Goal: Task Accomplishment & Management: Manage account settings

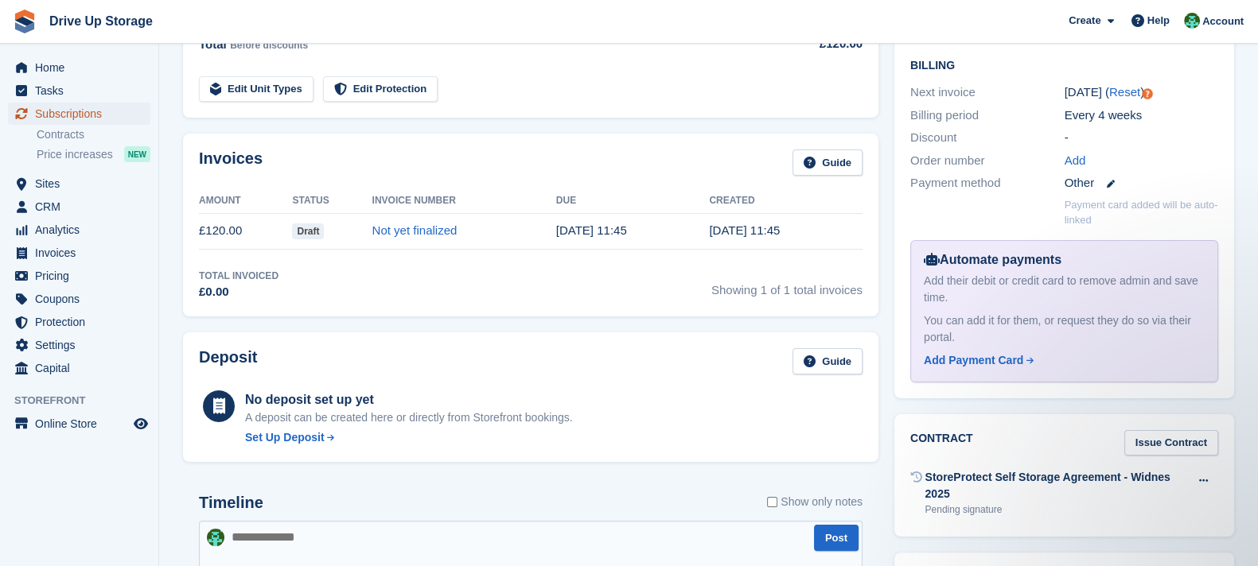
click at [99, 113] on span "Subscriptions" at bounding box center [82, 114] width 95 height 22
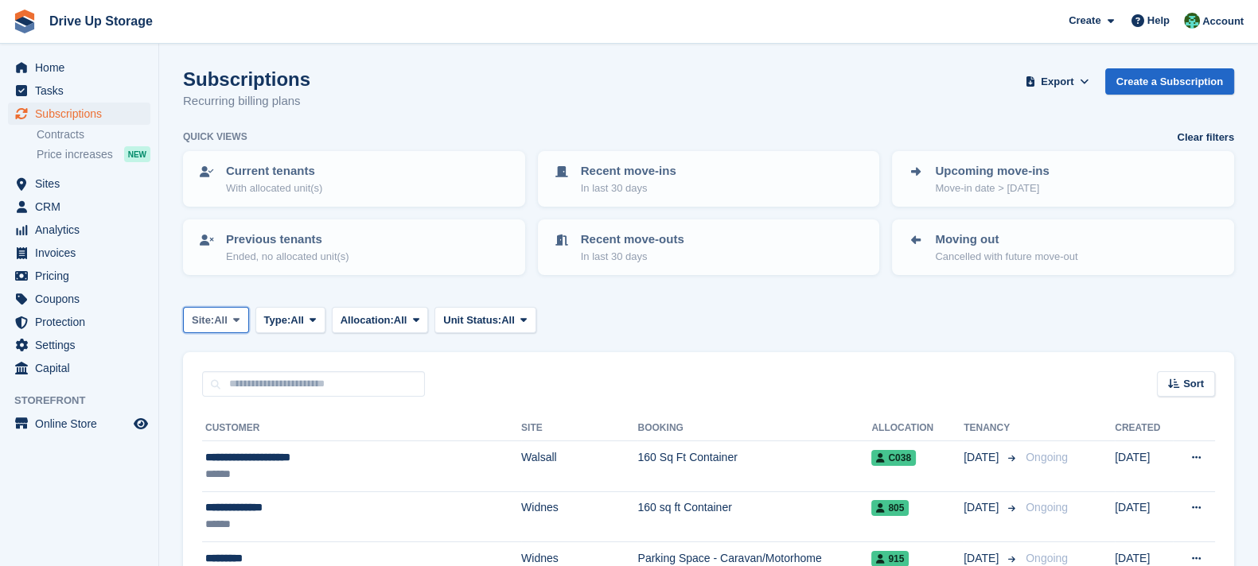
click at [231, 314] on button "Site: All" at bounding box center [216, 320] width 66 height 26
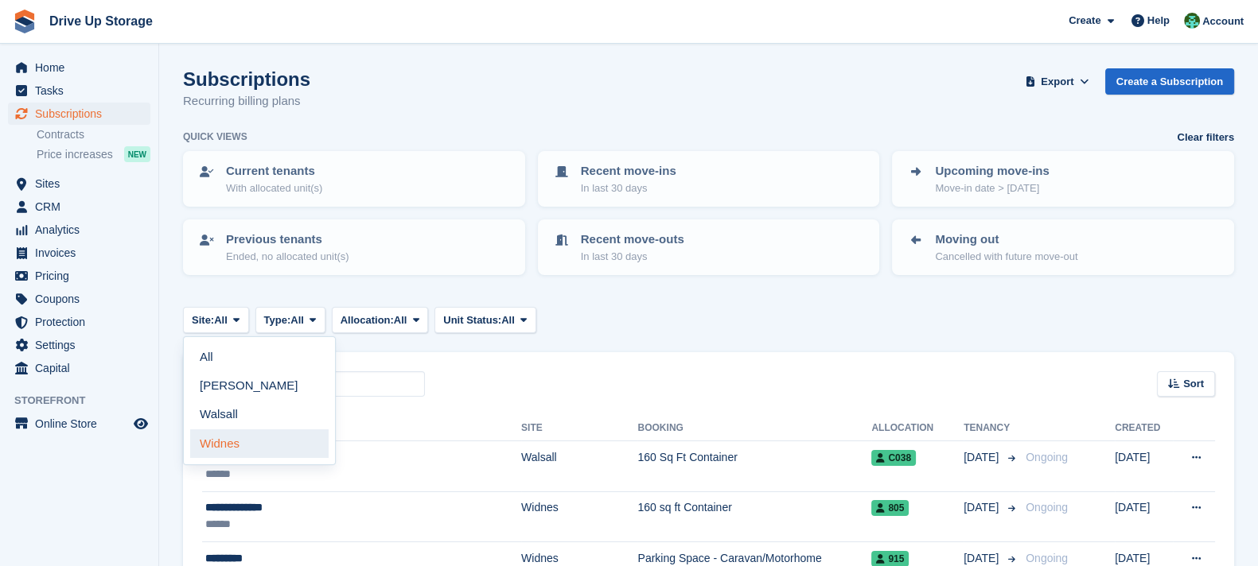
click at [247, 430] on link "Widnes" at bounding box center [259, 444] width 138 height 29
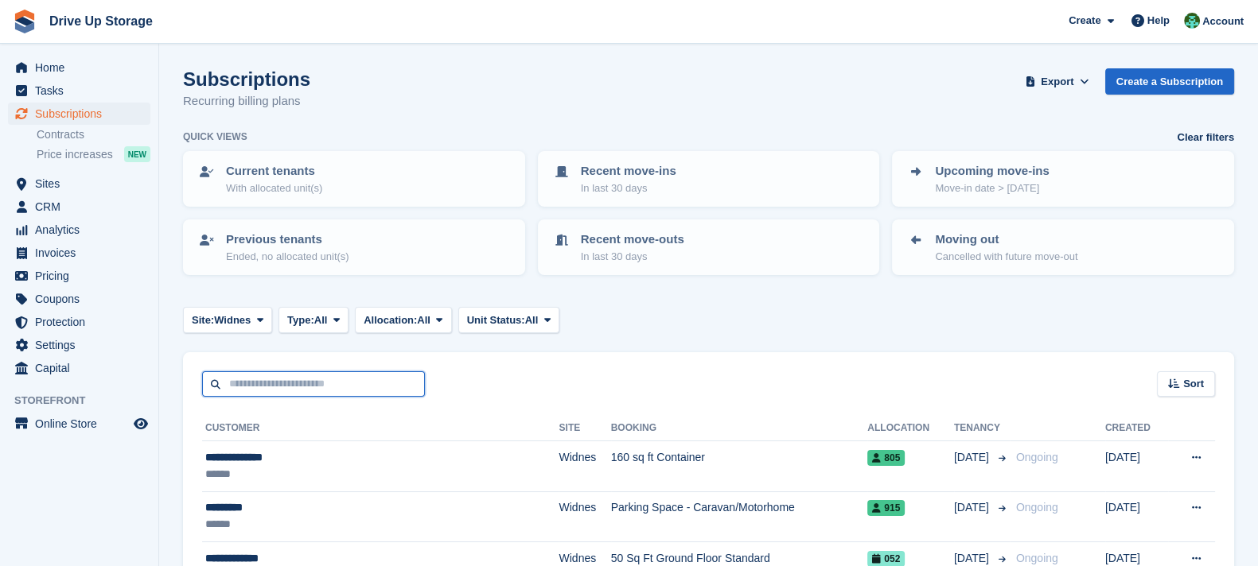
click at [281, 380] on input "text" at bounding box center [313, 384] width 223 height 26
type input "****"
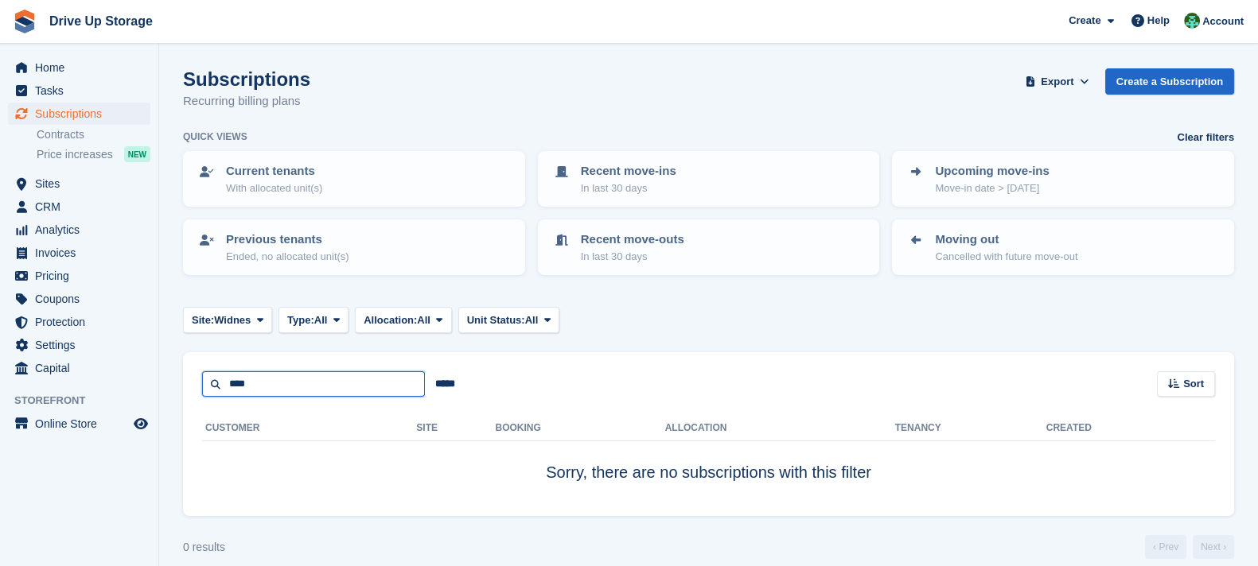
click at [281, 380] on input "****" at bounding box center [313, 384] width 223 height 26
type input "***"
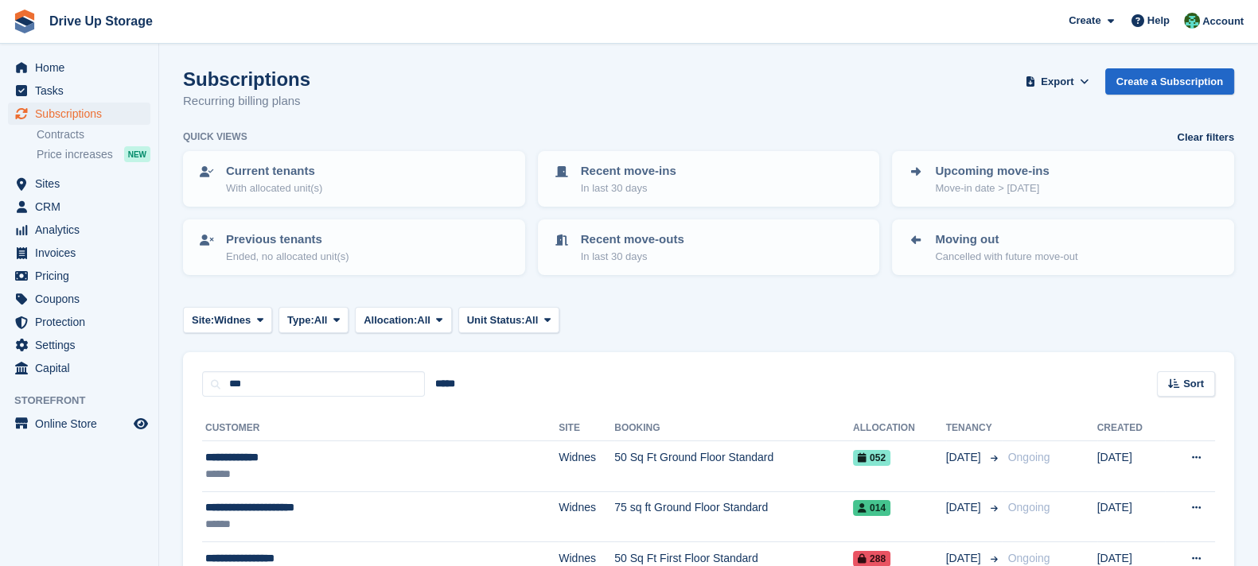
scroll to position [198, 0]
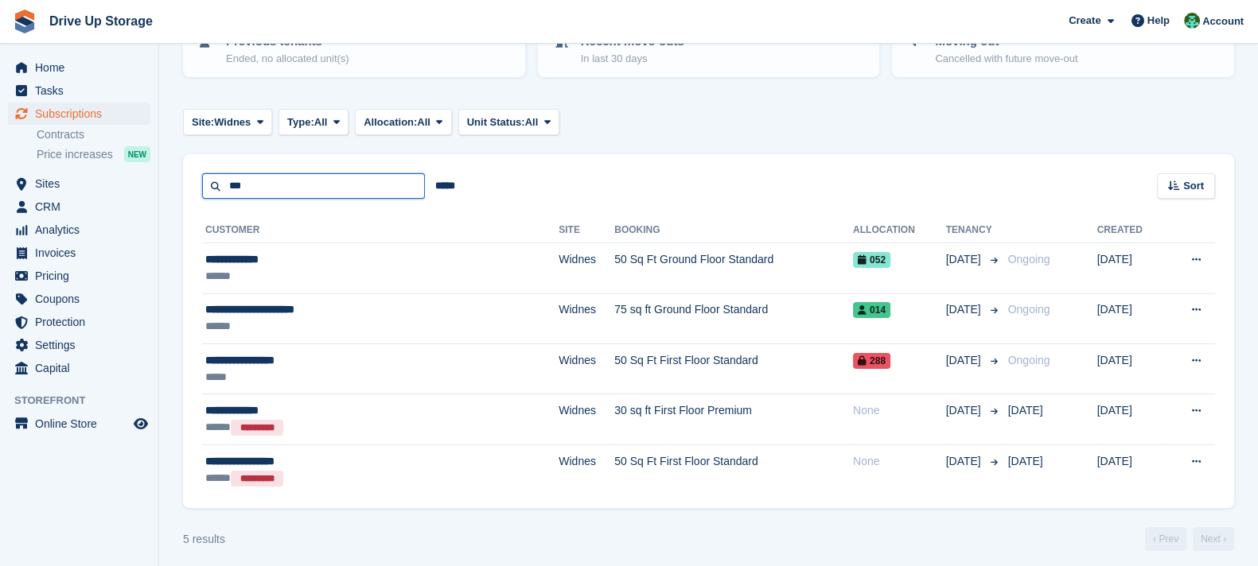
click at [270, 182] on input "***" at bounding box center [313, 186] width 223 height 26
type input "***"
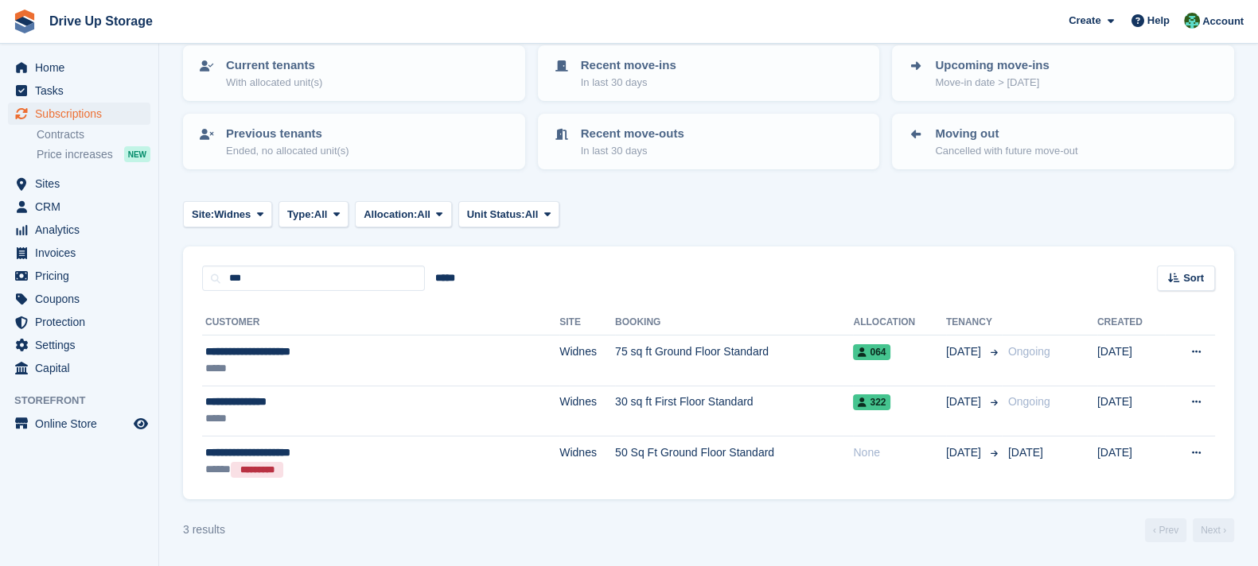
scroll to position [104, 0]
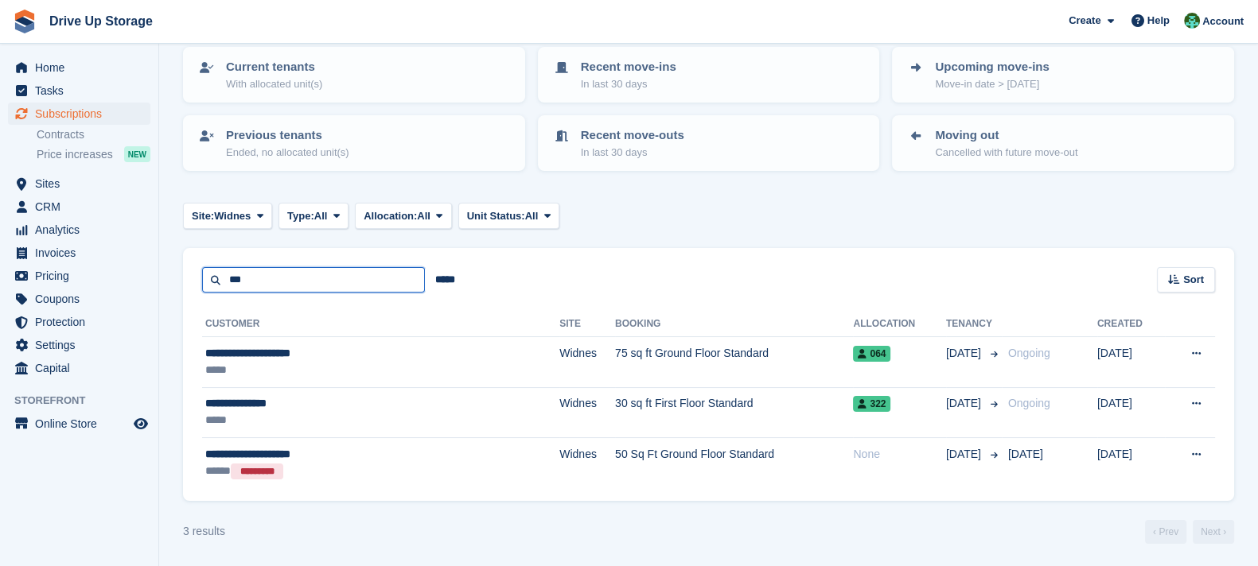
click at [267, 278] on input "***" at bounding box center [313, 280] width 223 height 26
type input "****"
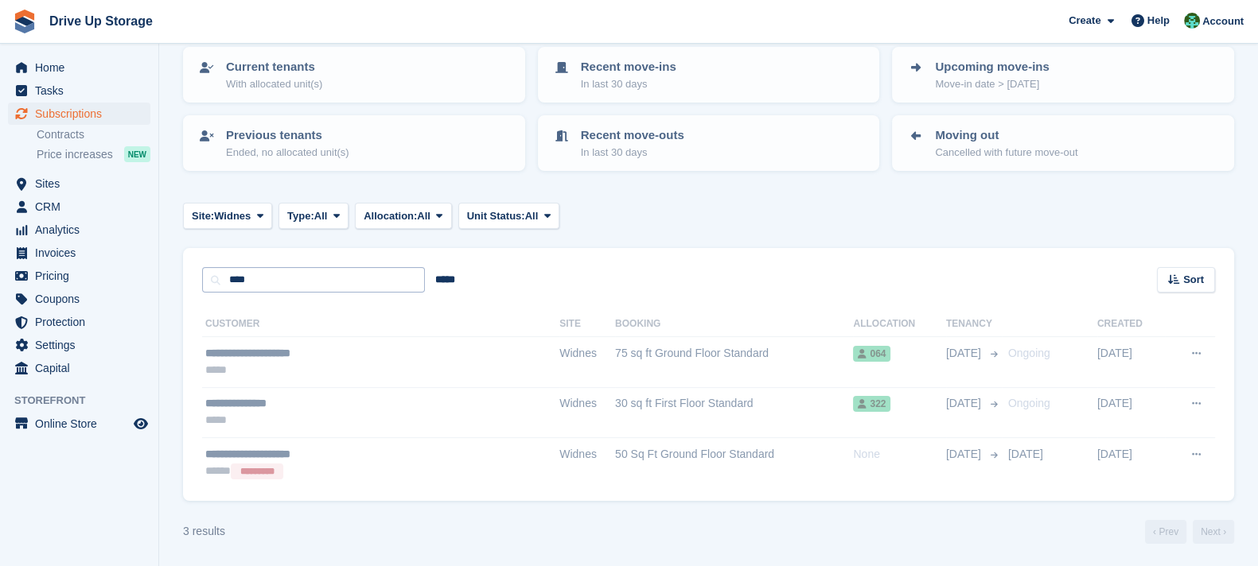
scroll to position [53, 0]
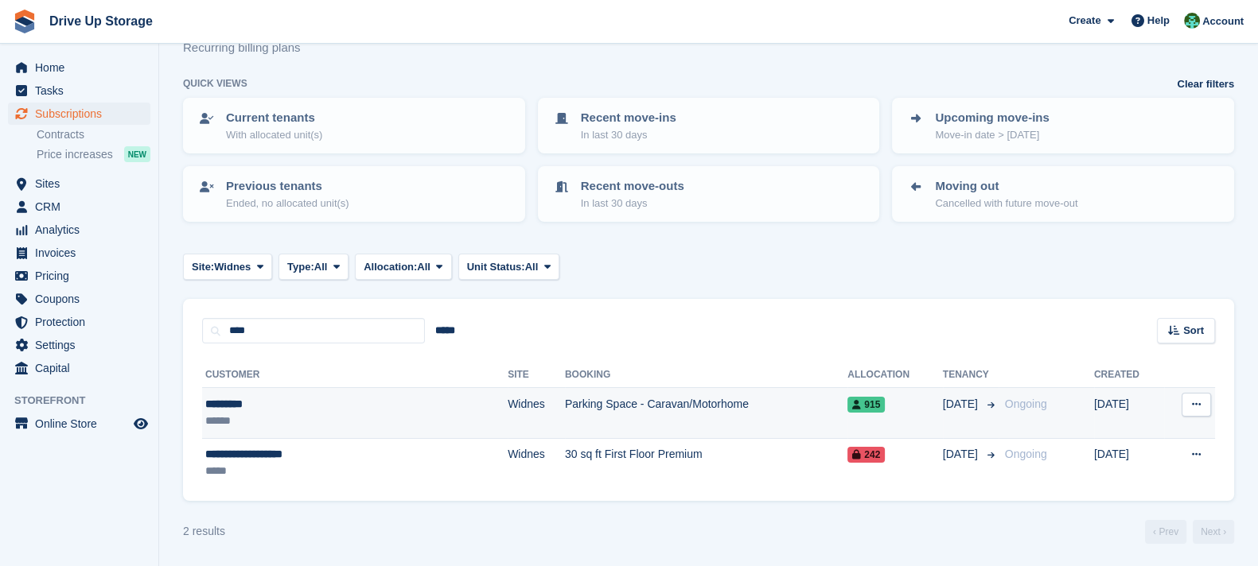
click at [565, 413] on td "Parking Space - Caravan/Motorhome" at bounding box center [706, 413] width 282 height 50
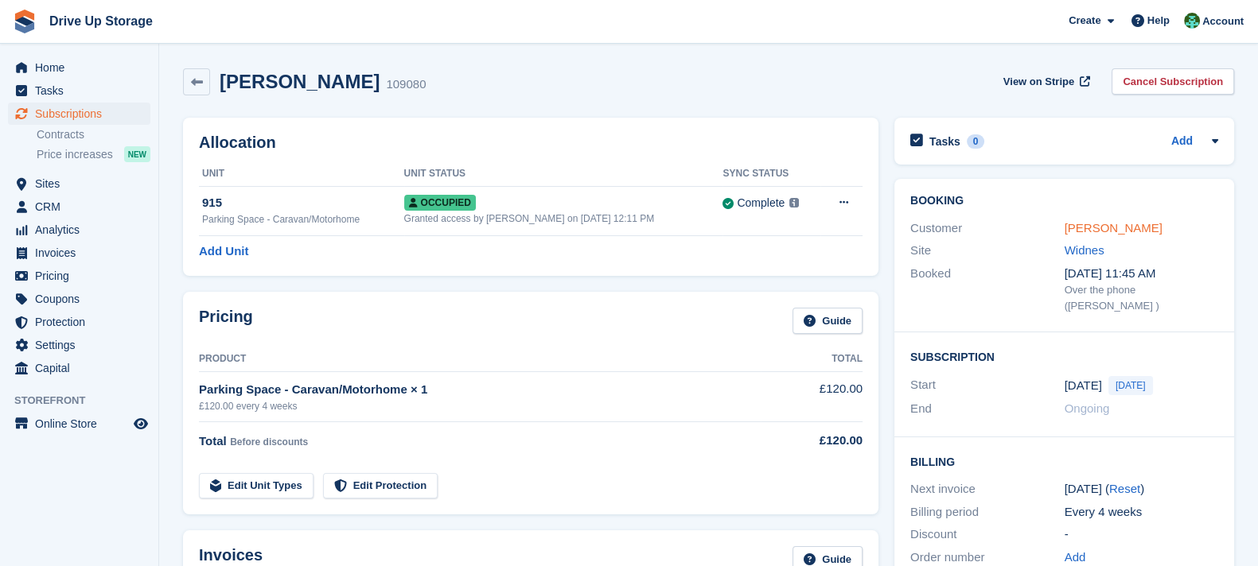
click at [1099, 225] on link "[PERSON_NAME]" at bounding box center [1113, 228] width 98 height 14
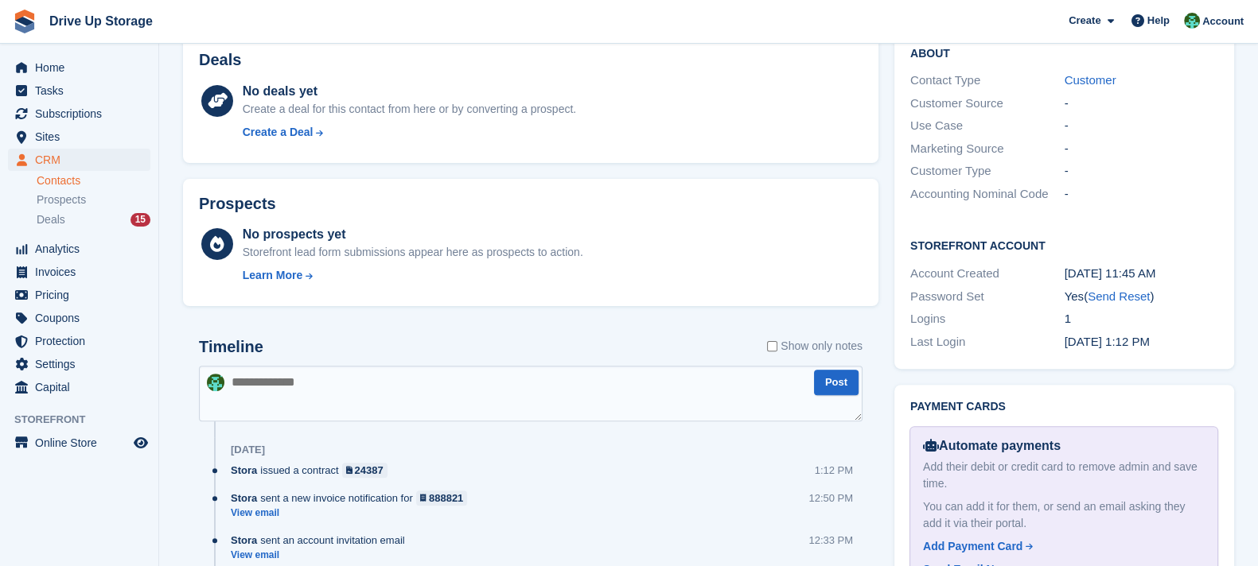
scroll to position [198, 0]
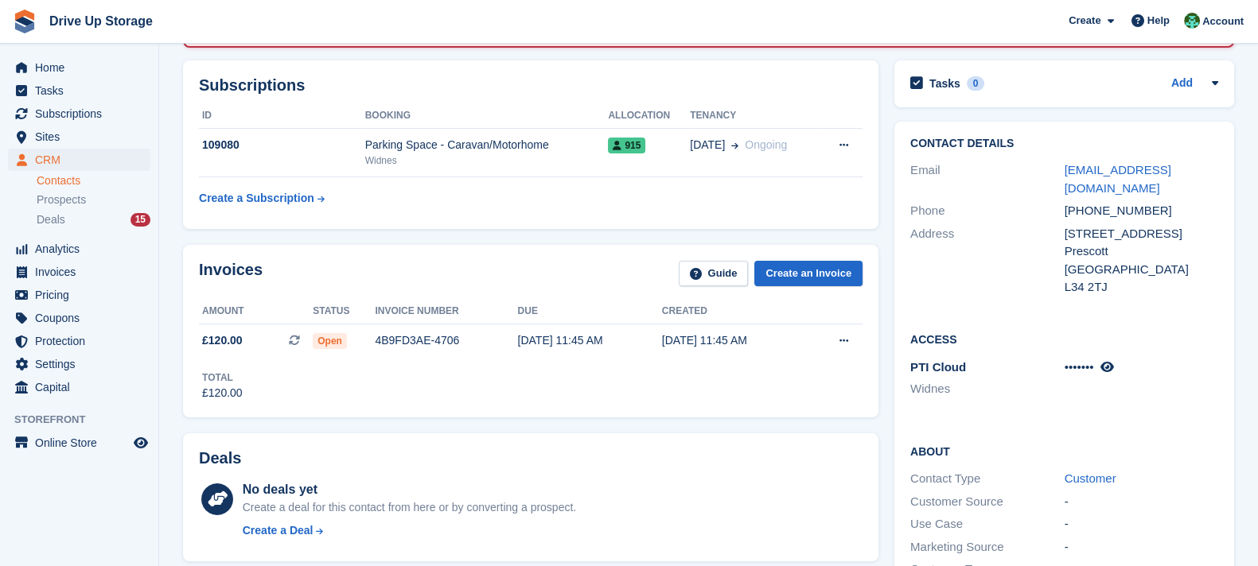
click at [1107, 361] on icon at bounding box center [1106, 367] width 14 height 12
click at [484, 232] on div "Subscriptions ID Booking Allocation Tenancy 109080 Parking Space - Caravan/Moto…" at bounding box center [530, 145] width 711 height 185
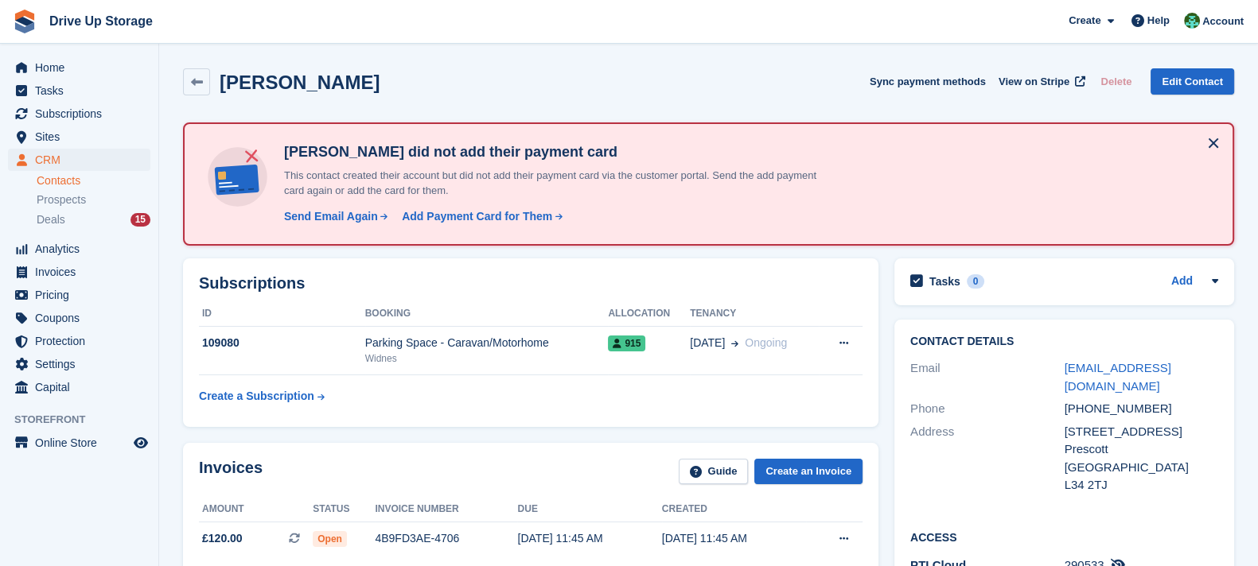
drag, startPoint x: 508, startPoint y: 80, endPoint x: 521, endPoint y: 82, distance: 13.7
click at [508, 80] on div "Emma Barr Sync payment methods View on Stripe Delete Edit Contact" at bounding box center [708, 81] width 1051 height 27
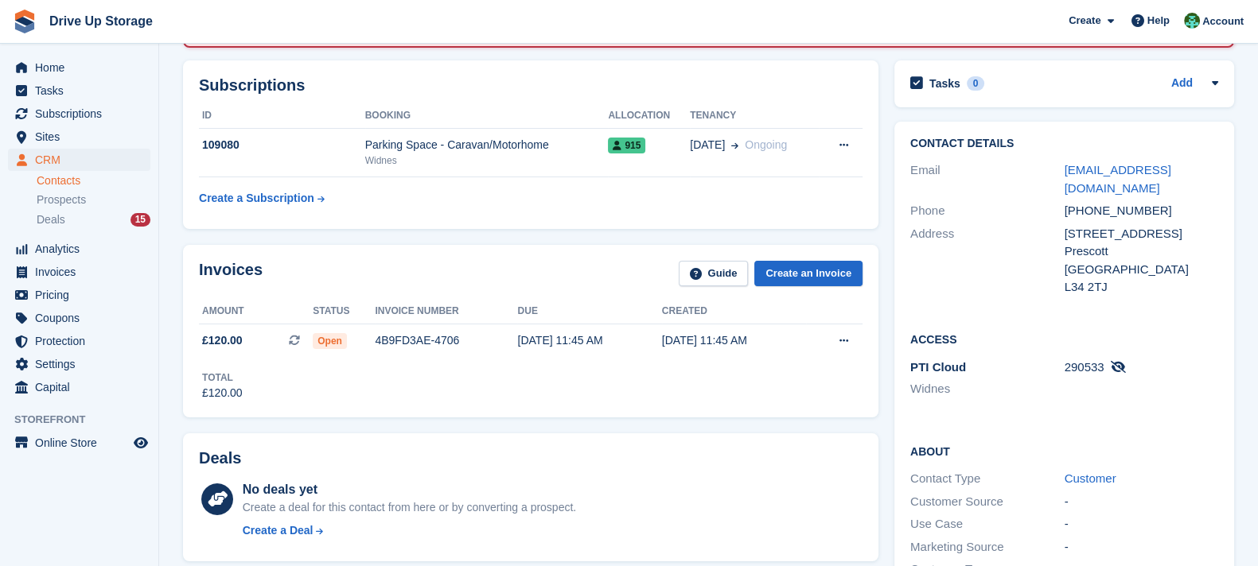
scroll to position [397, 0]
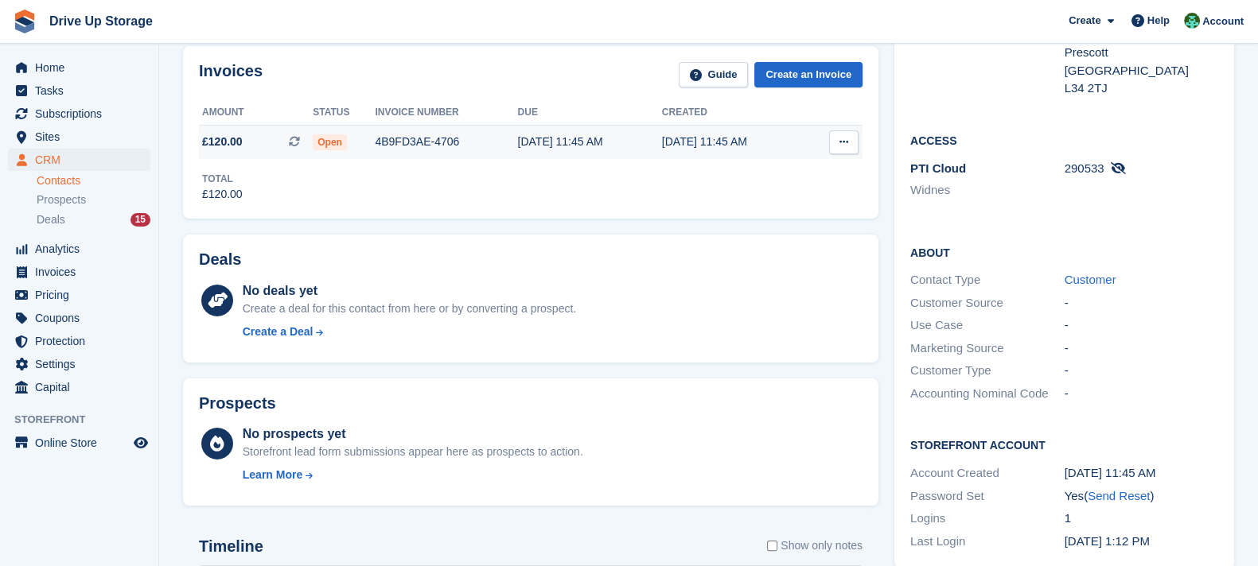
click at [492, 148] on div "4B9FD3AE-4706" at bounding box center [446, 142] width 142 height 17
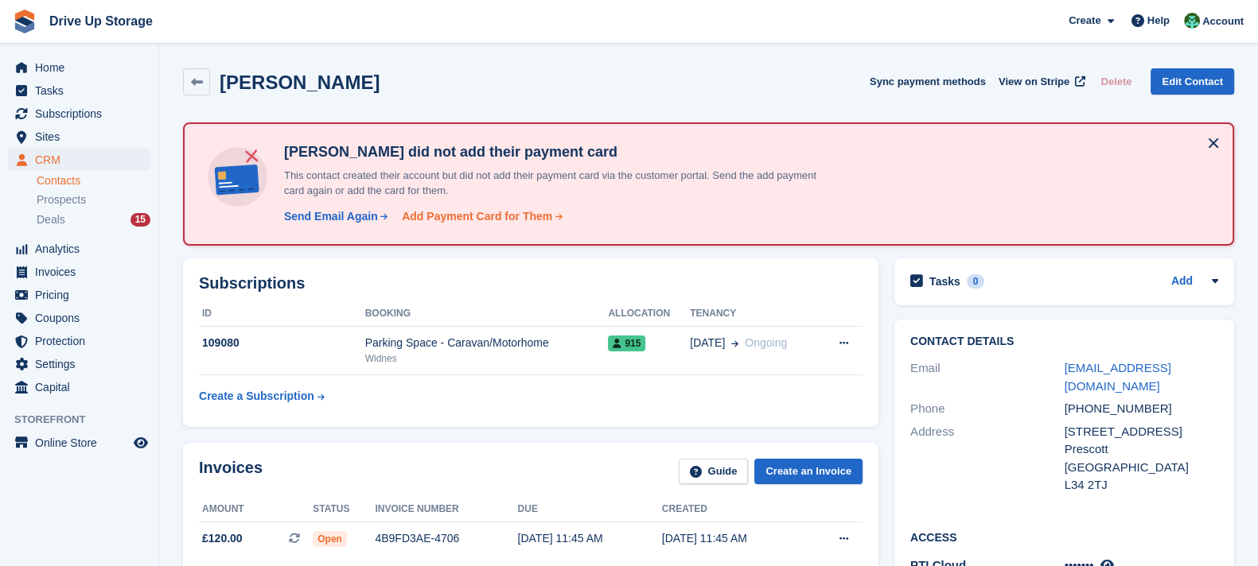
click at [461, 212] on div "Add Payment Card for Them" at bounding box center [477, 216] width 150 height 17
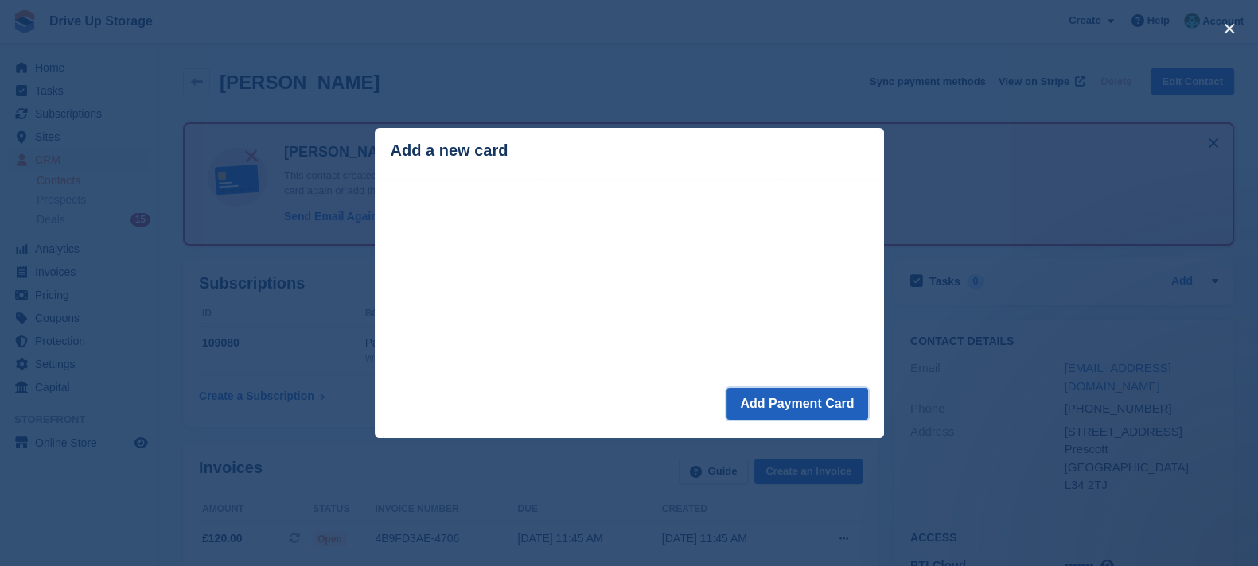
click at [811, 407] on button "Add Payment Card" at bounding box center [796, 404] width 141 height 32
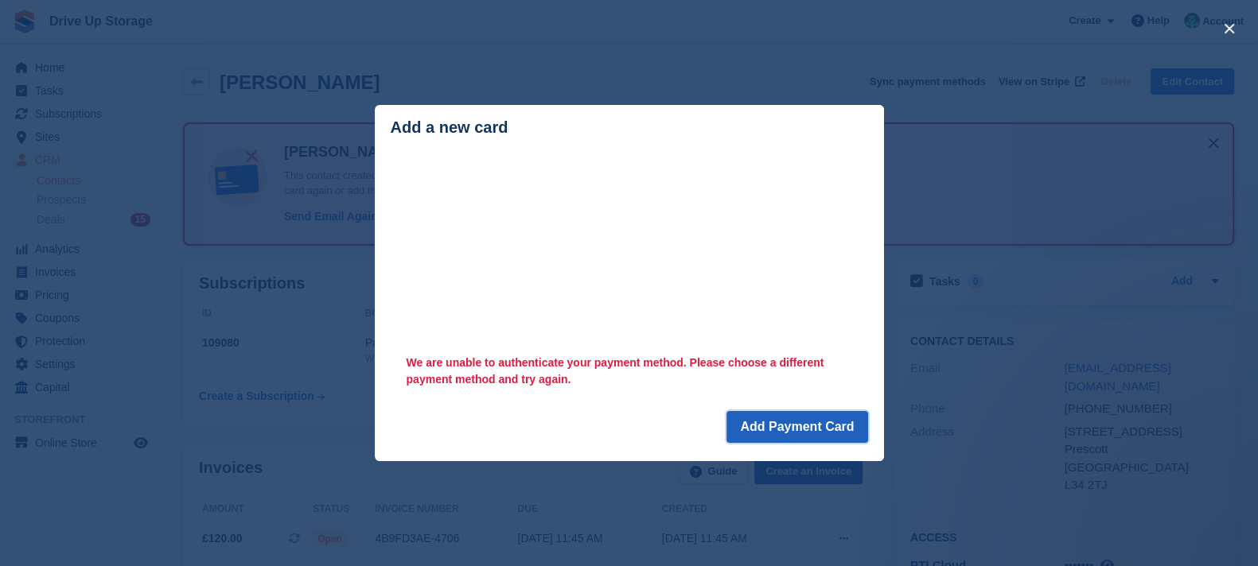
click at [819, 434] on button "Add Payment Card" at bounding box center [796, 427] width 141 height 32
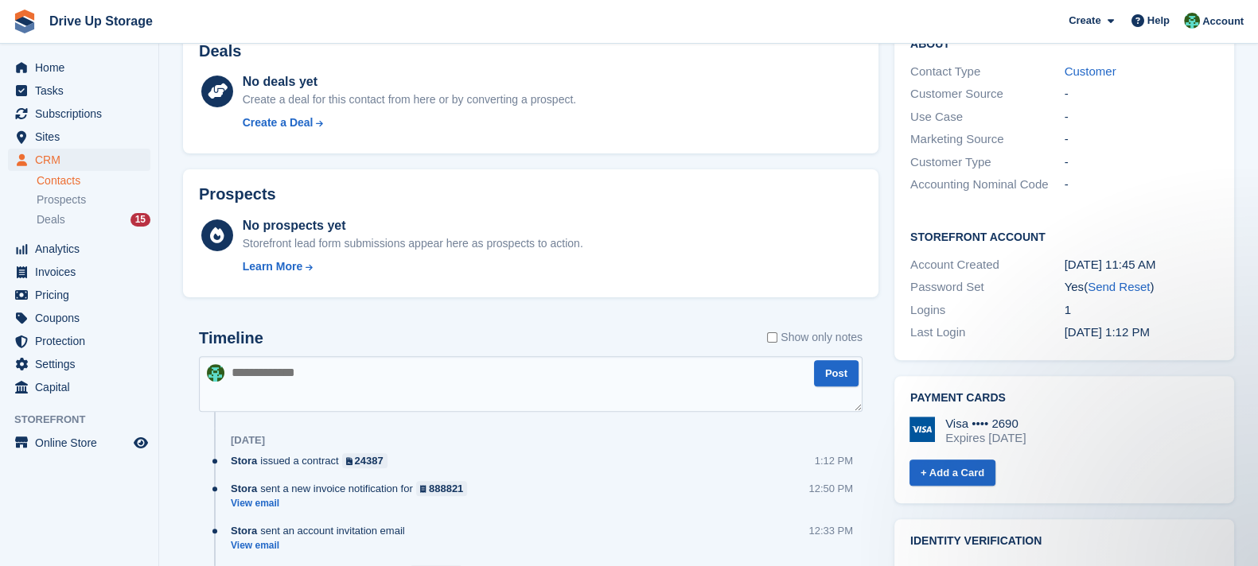
click at [1110, 188] on div "About Contact Type Customer Customer Source - Use Case - Marketing Source - Cus…" at bounding box center [1064, 115] width 340 height 193
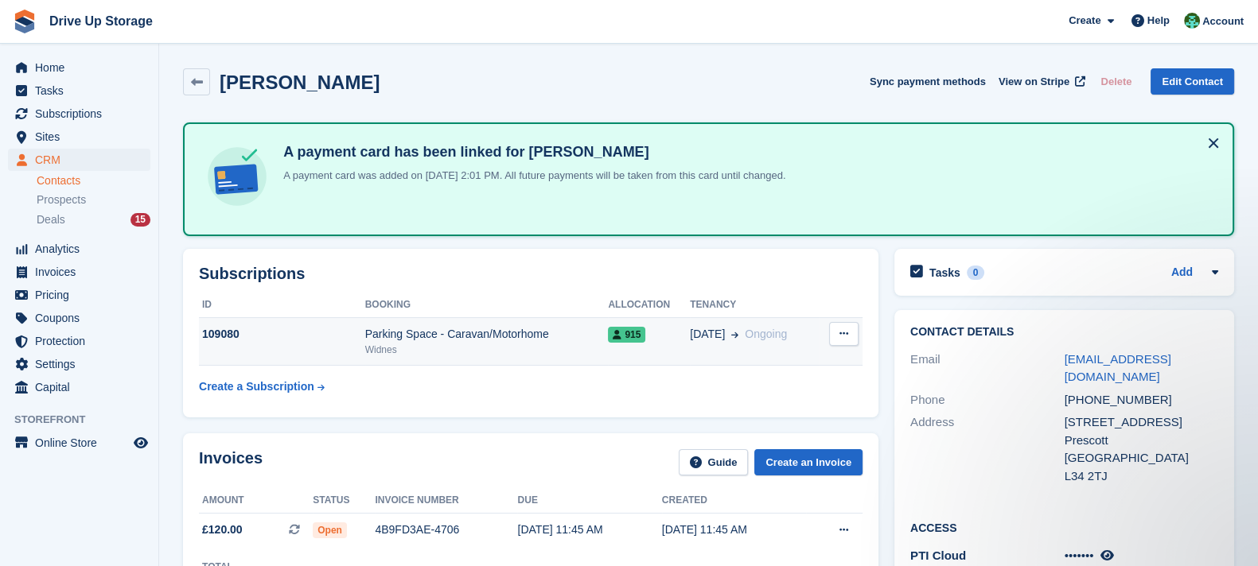
click at [574, 336] on div "Parking Space - Caravan/Motorhome" at bounding box center [486, 334] width 243 height 17
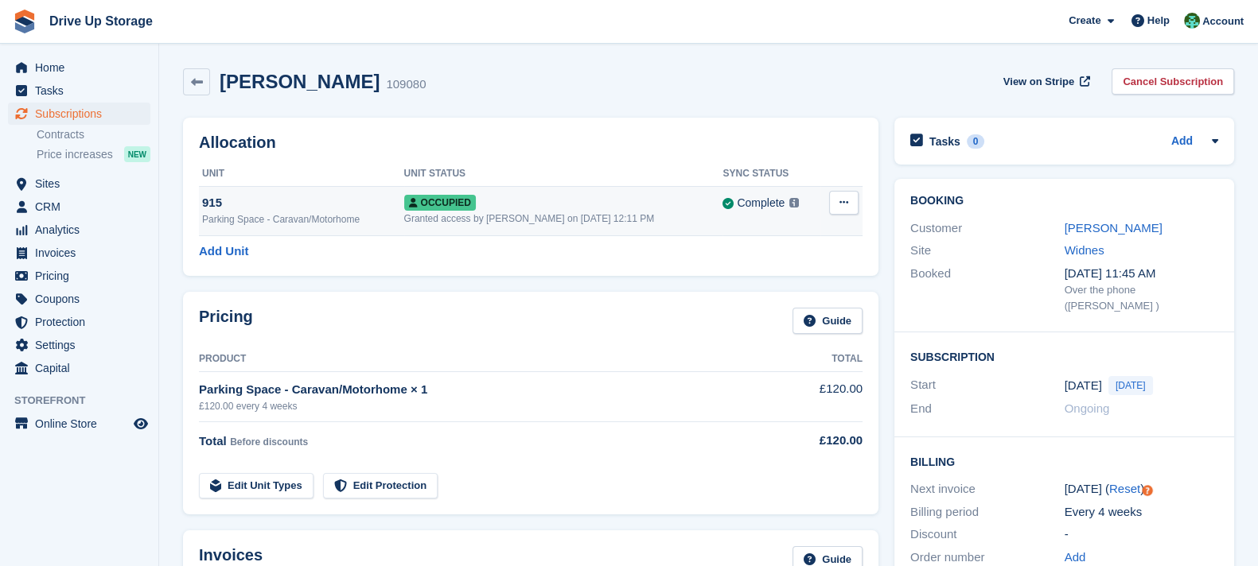
click at [722, 231] on td "Complete Last synced at [DATE] 12:12 PM Learn more →" at bounding box center [770, 210] width 97 height 49
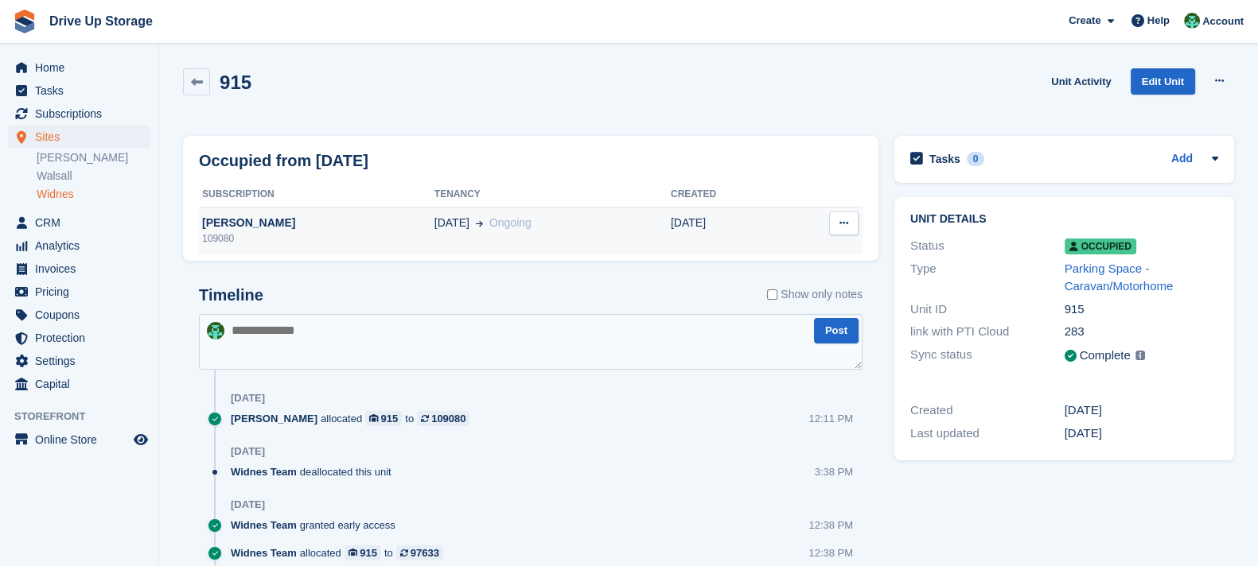
click at [563, 212] on td "[DATE] Ongoing" at bounding box center [552, 231] width 236 height 48
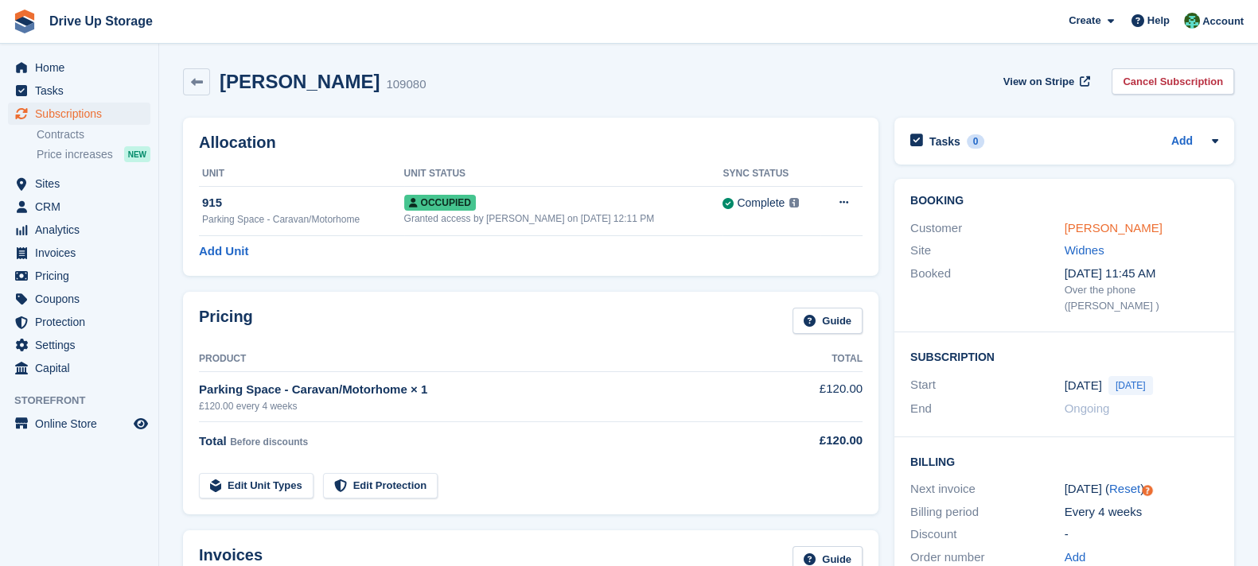
click at [1103, 230] on link "[PERSON_NAME]" at bounding box center [1113, 228] width 98 height 14
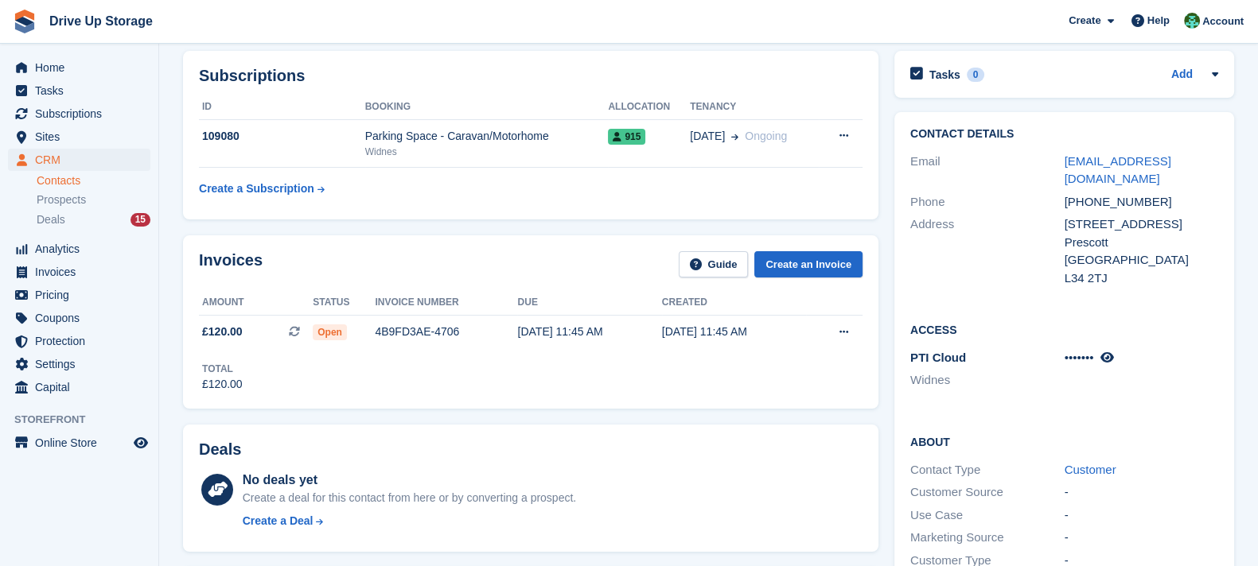
scroll to position [397, 0]
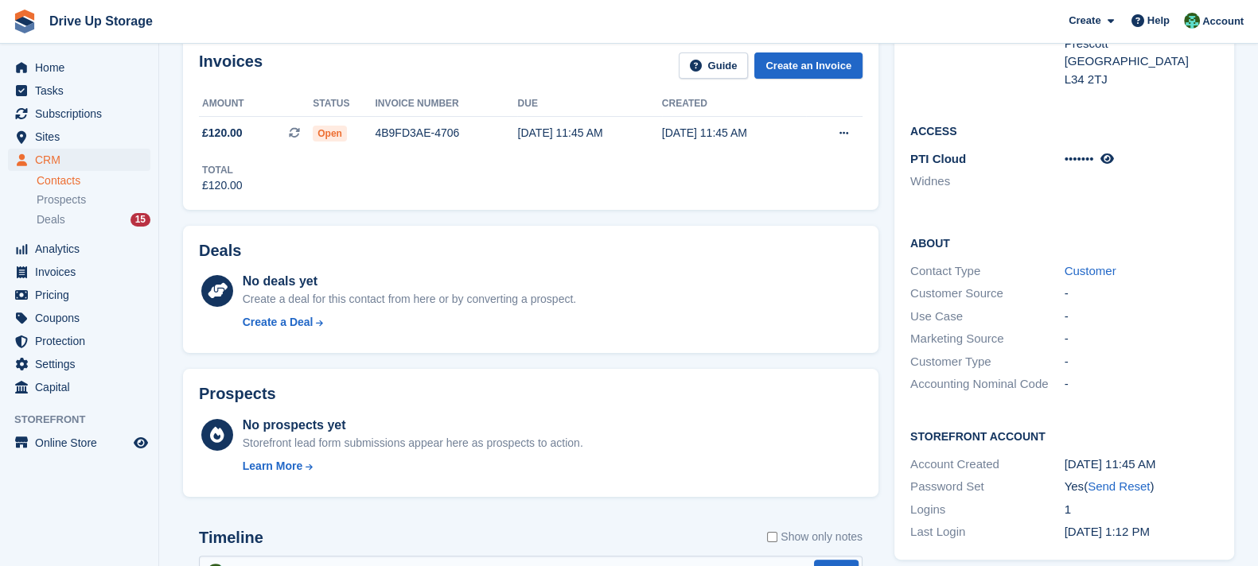
click at [1118, 150] on div "•••••••" at bounding box center [1141, 159] width 154 height 18
click at [1113, 153] on icon at bounding box center [1106, 159] width 14 height 12
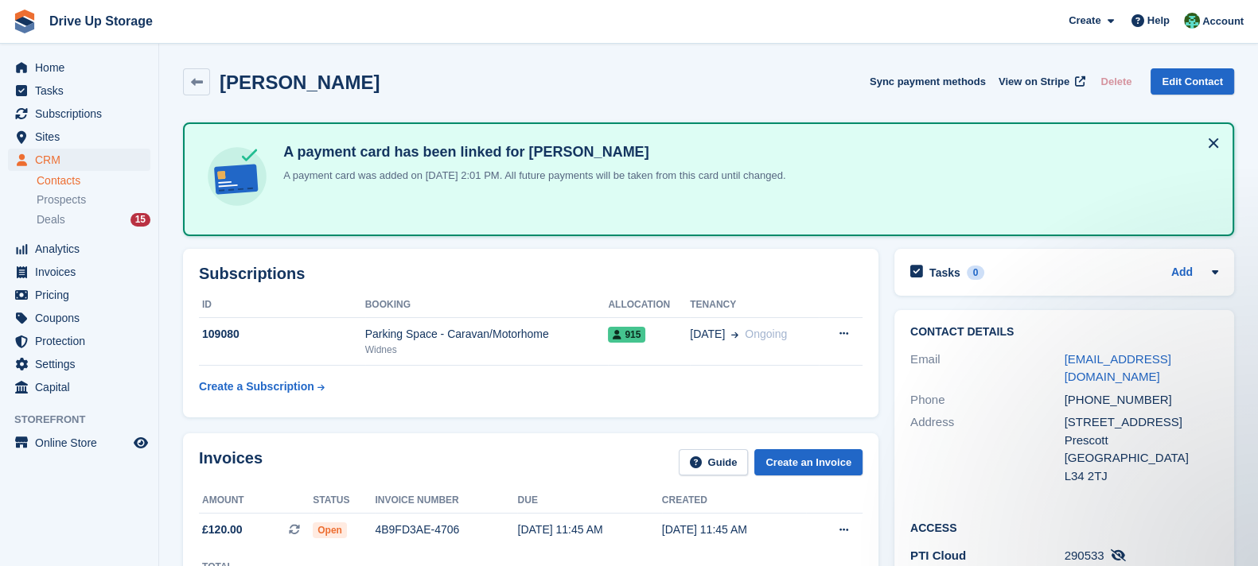
scroll to position [198, 0]
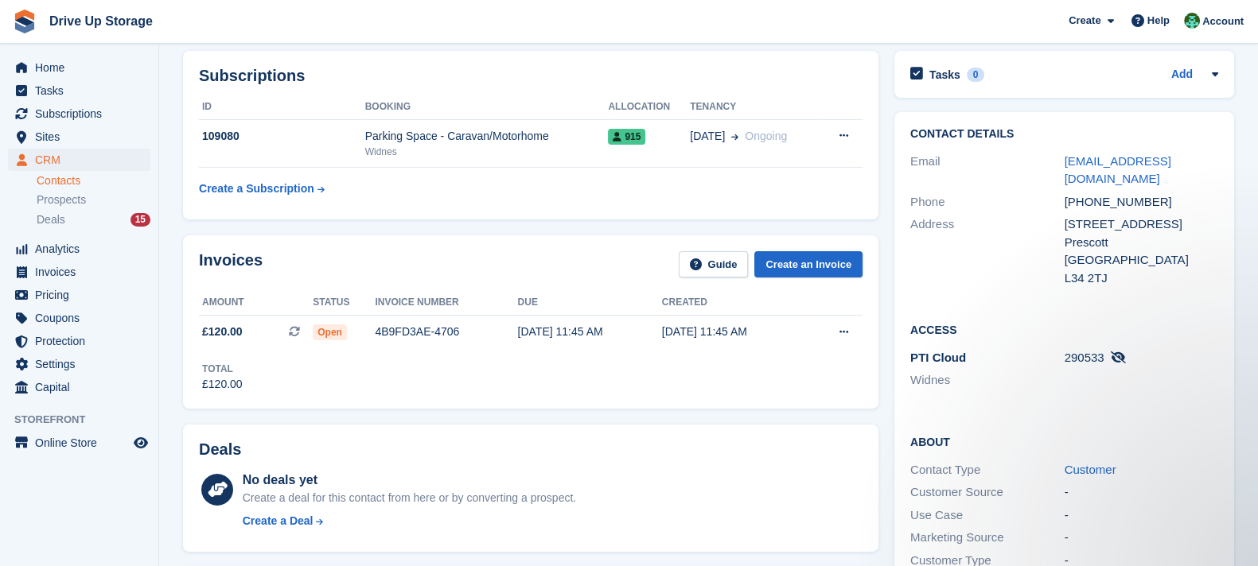
click at [374, 352] on div "Total £120.00" at bounding box center [530, 371] width 663 height 44
click at [414, 333] on div "4B9FD3AE-4706" at bounding box center [446, 332] width 142 height 17
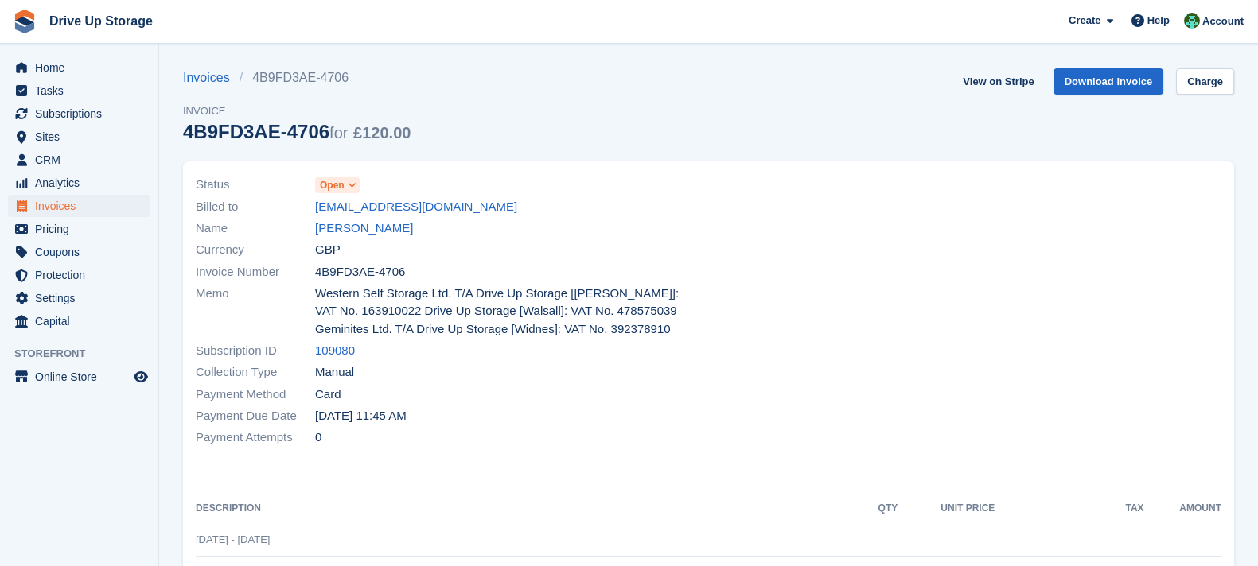
click at [1185, 82] on link "Charge" at bounding box center [1205, 81] width 58 height 26
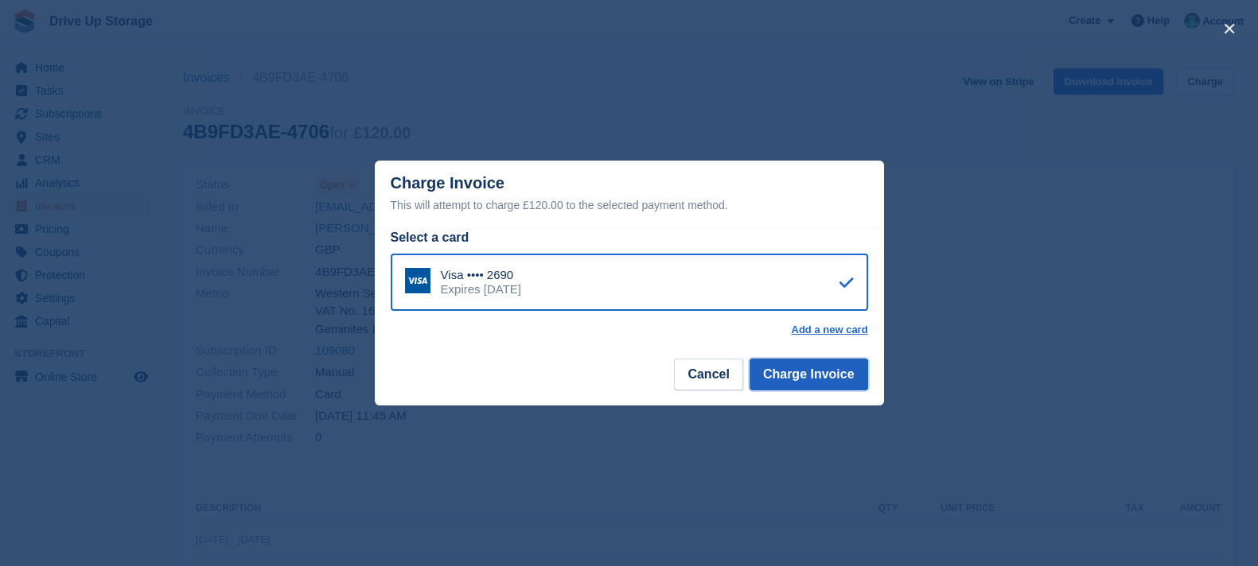
click at [824, 384] on button "Charge Invoice" at bounding box center [808, 375] width 119 height 32
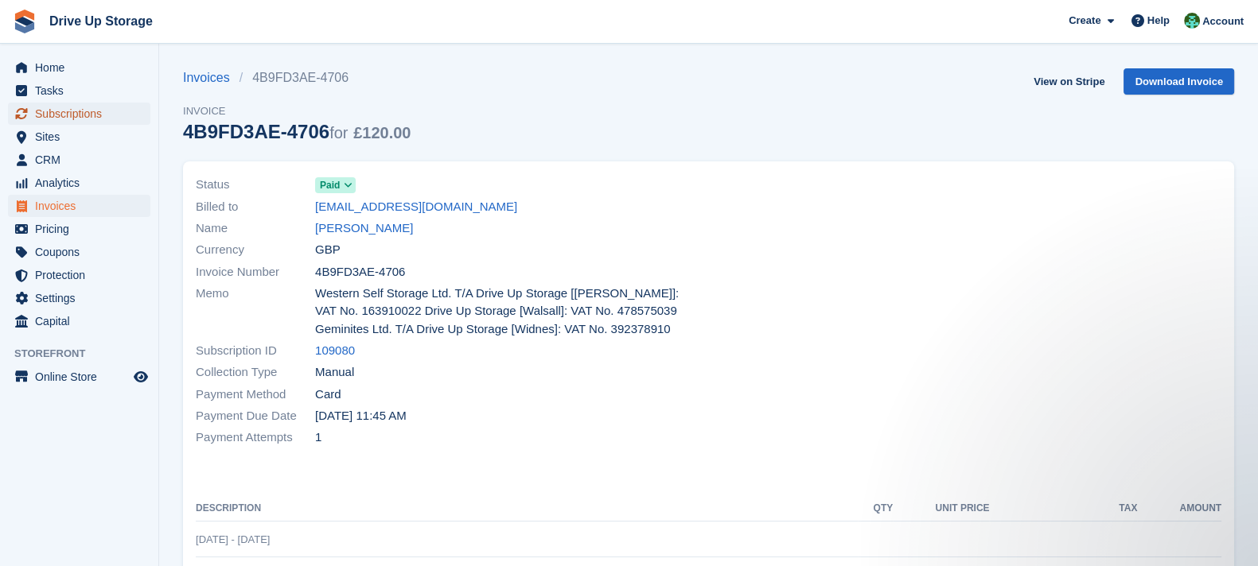
click at [84, 109] on span "Subscriptions" at bounding box center [82, 114] width 95 height 22
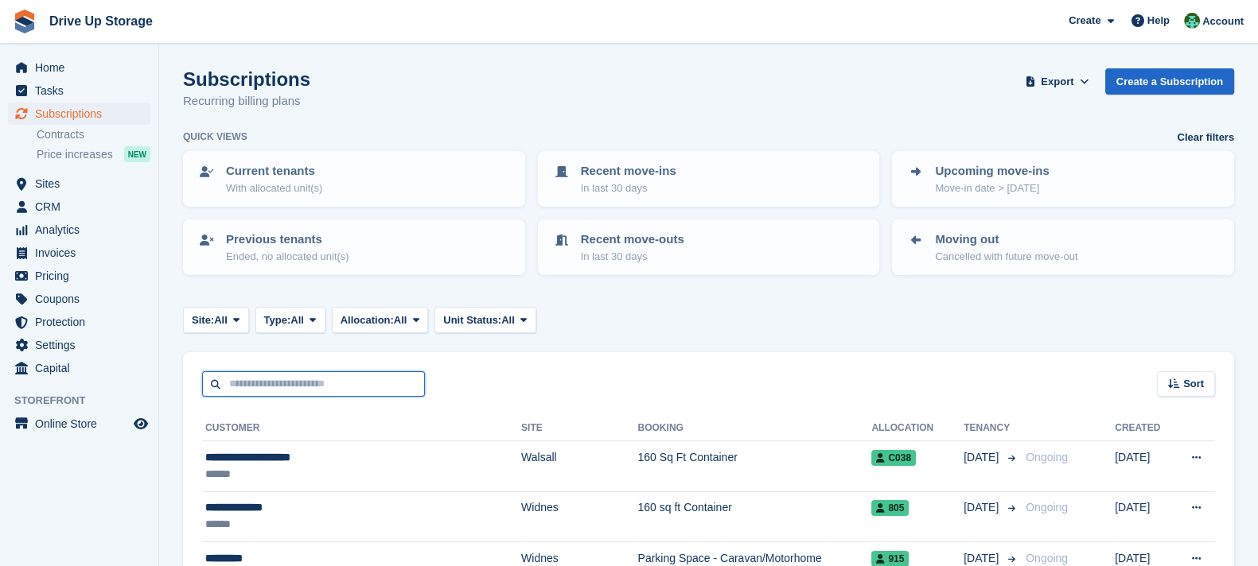
click at [370, 387] on input "text" at bounding box center [313, 384] width 223 height 26
type input "***"
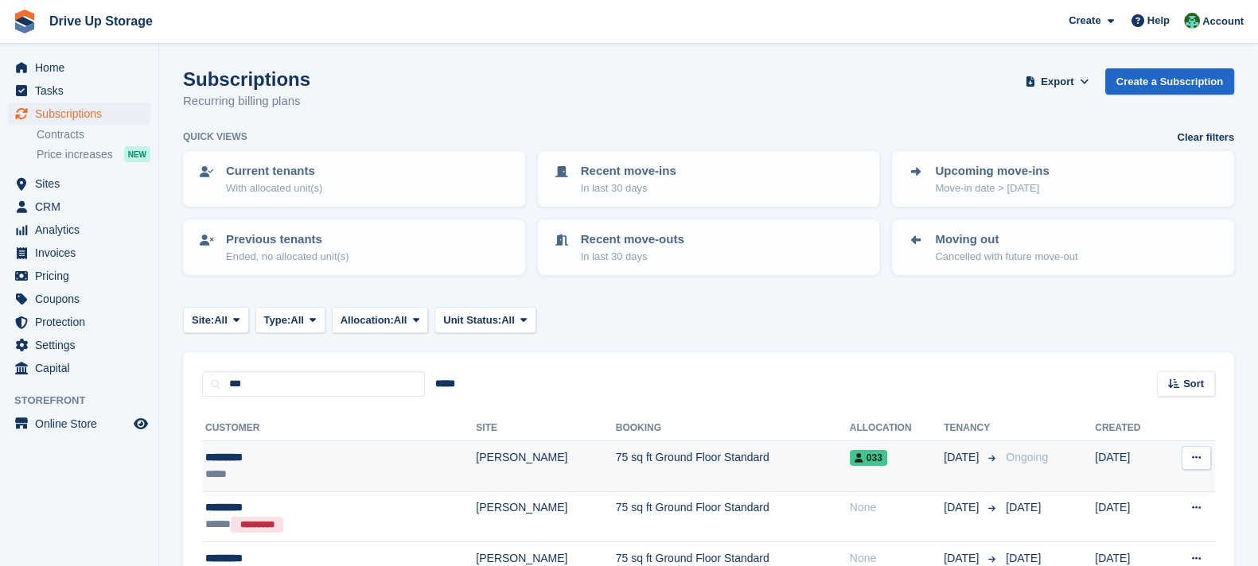
click at [616, 467] on td "75 sq ft Ground Floor Standard" at bounding box center [733, 466] width 234 height 50
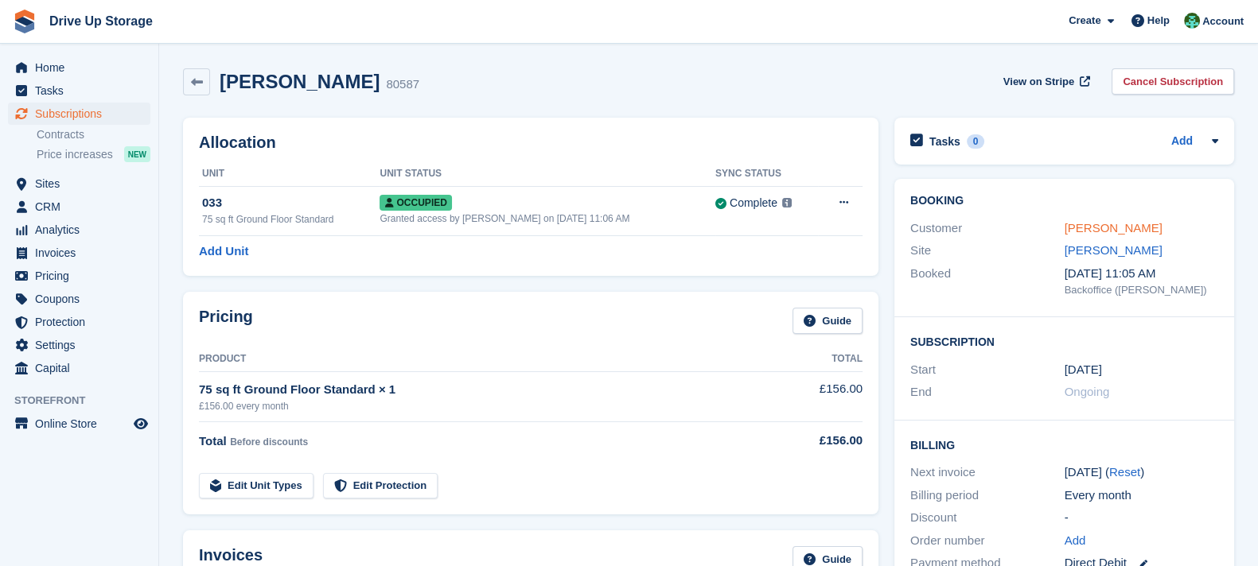
click at [1115, 230] on link "David Pye" at bounding box center [1113, 228] width 98 height 14
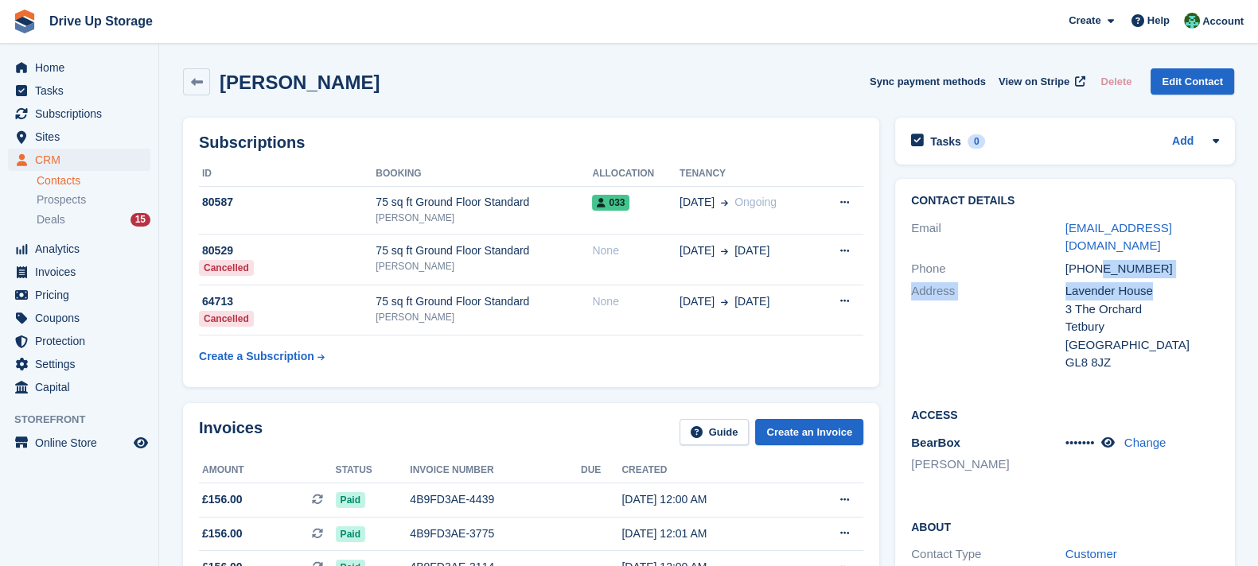
drag, startPoint x: 1173, startPoint y: 263, endPoint x: 1100, endPoint y: 259, distance: 73.3
click at [1100, 259] on div "Contact Details Email davidwpye@btinternet.com Phone +447483254934 Address Lave…" at bounding box center [1065, 285] width 340 height 212
click at [1166, 260] on div "+447483254934" at bounding box center [1142, 269] width 154 height 18
drag, startPoint x: 1164, startPoint y: 256, endPoint x: 1035, endPoint y: 248, distance: 129.1
click at [1035, 258] on div "Phone +447483254934" at bounding box center [1065, 269] width 308 height 23
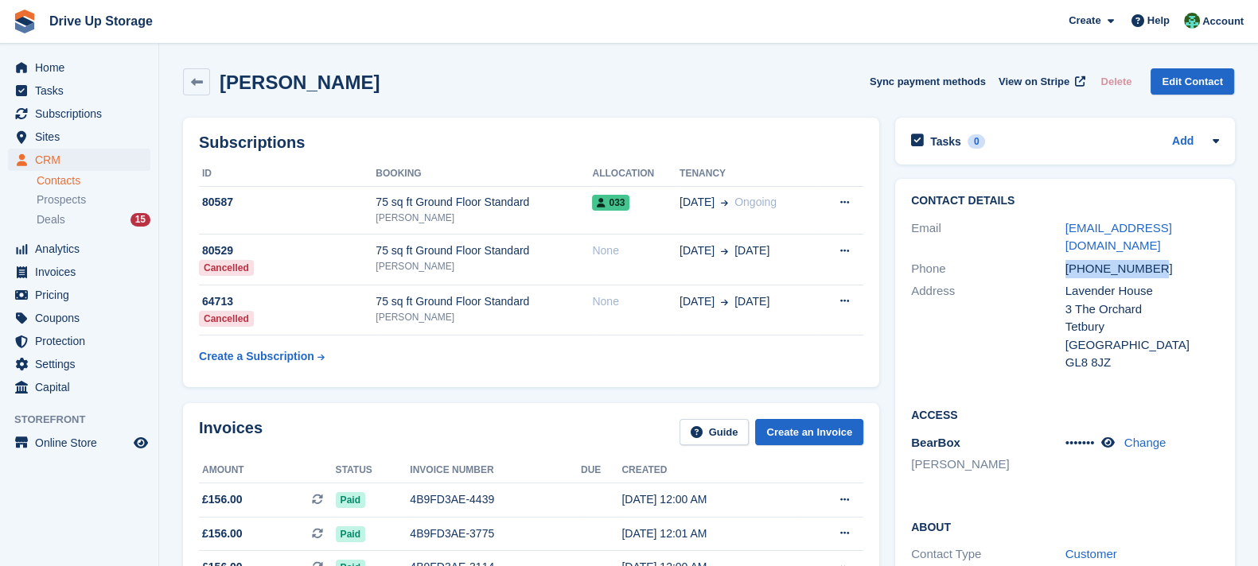
copy div "+447483254934"
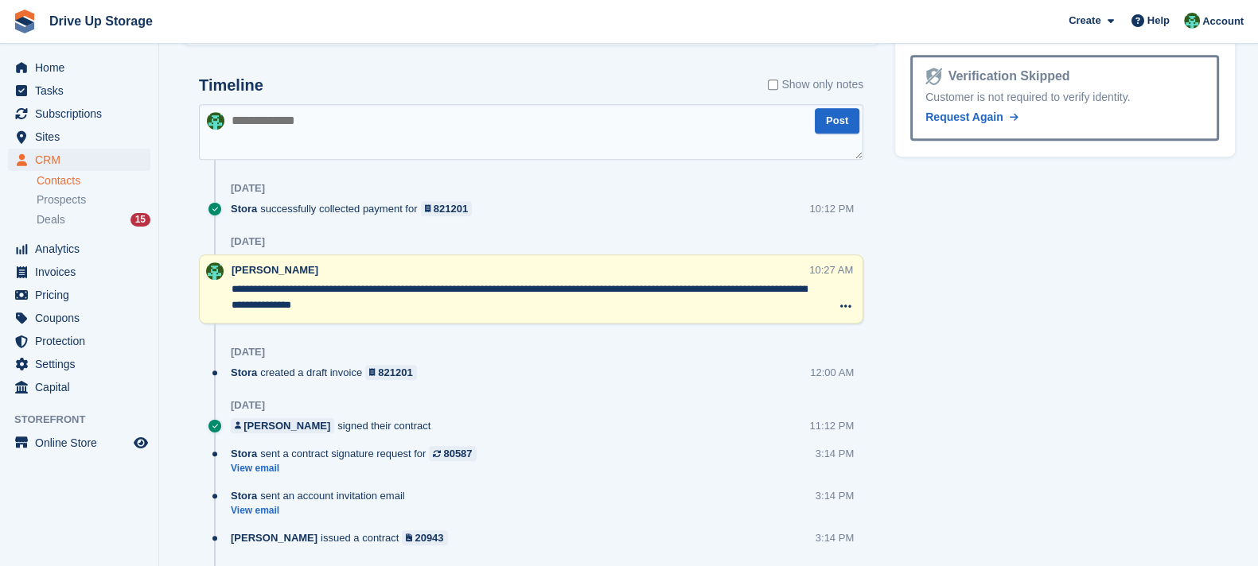
scroll to position [357, 0]
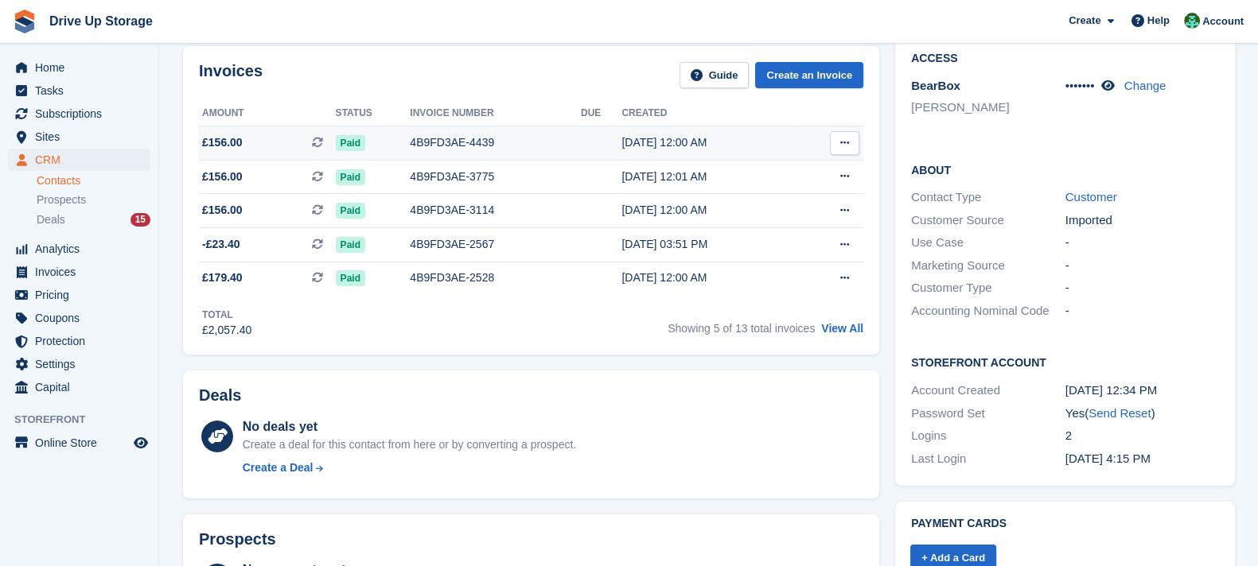
click at [485, 133] on td "4B9FD3AE-4439" at bounding box center [495, 143] width 171 height 34
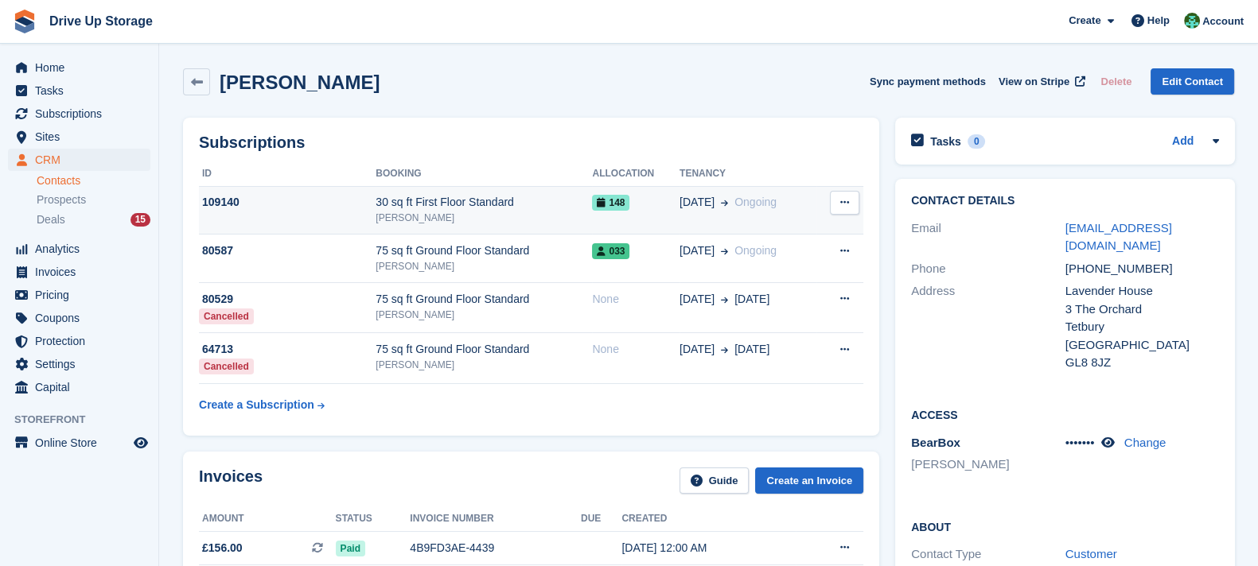
click at [494, 201] on div "30 sq ft First Floor Standard" at bounding box center [483, 202] width 216 height 17
